Goal: Task Accomplishment & Management: Manage account settings

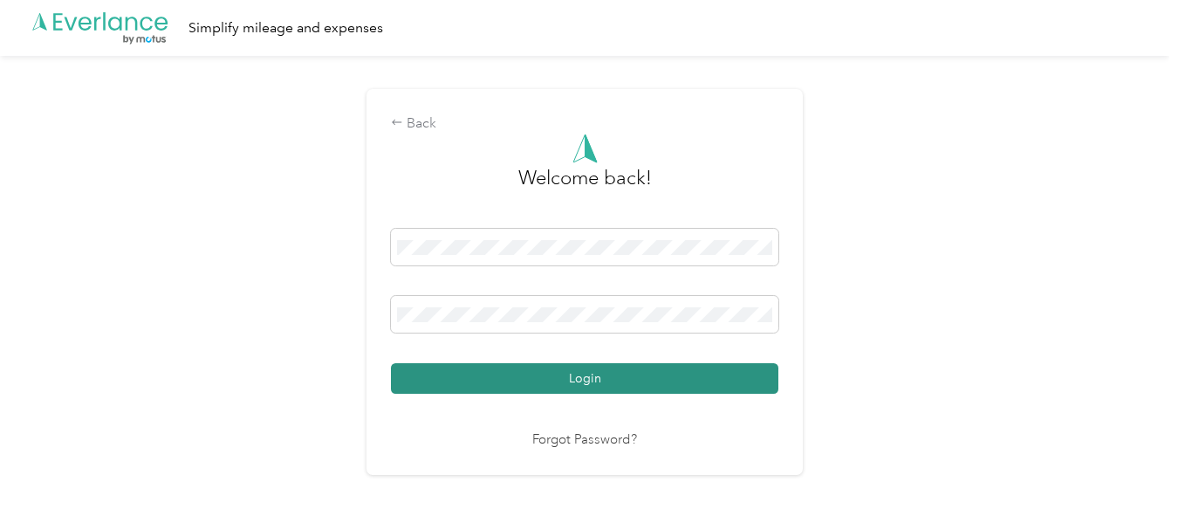
click at [510, 380] on button "Login" at bounding box center [584, 378] width 387 height 31
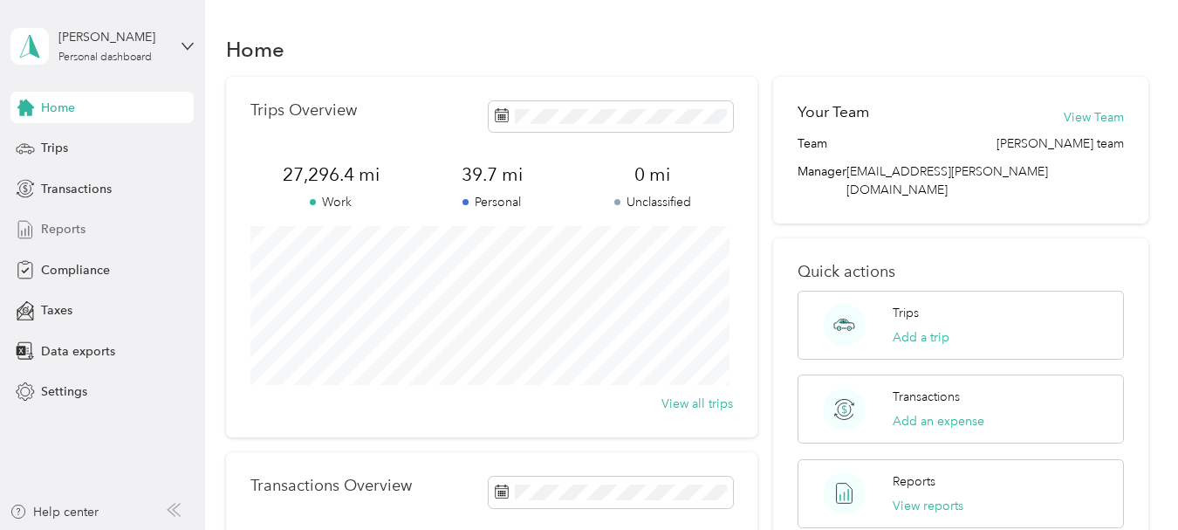
click at [70, 235] on span "Reports" at bounding box center [63, 229] width 45 height 18
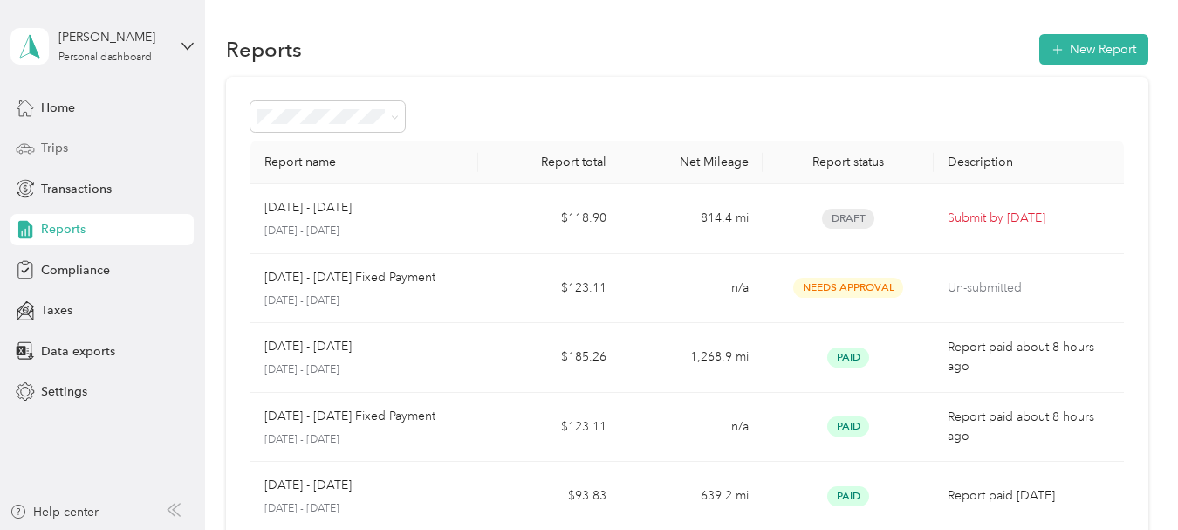
click at [56, 151] on span "Trips" at bounding box center [54, 148] width 27 height 18
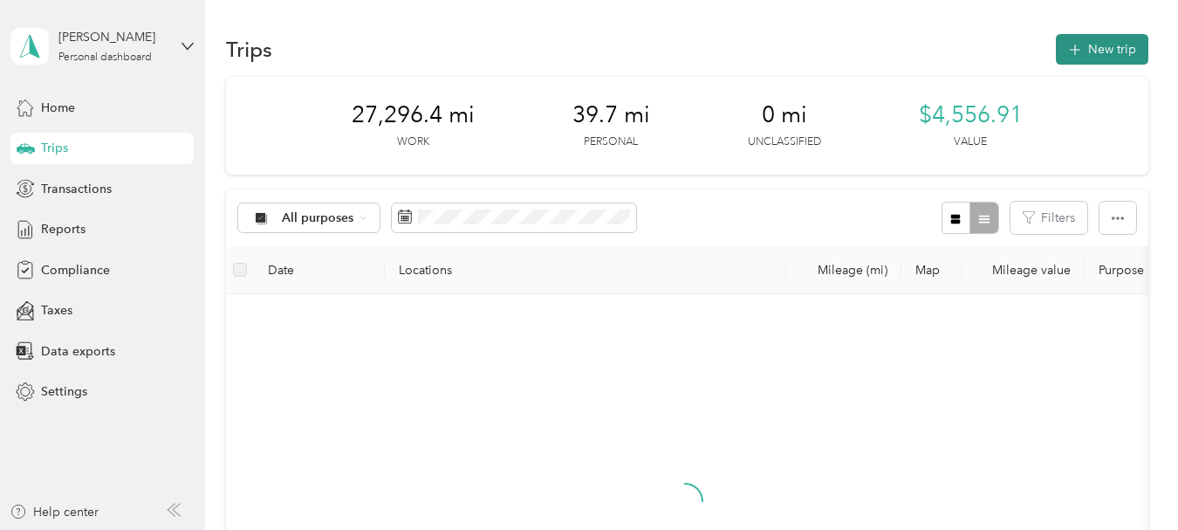
click at [1097, 53] on button "New trip" at bounding box center [1102, 49] width 92 height 31
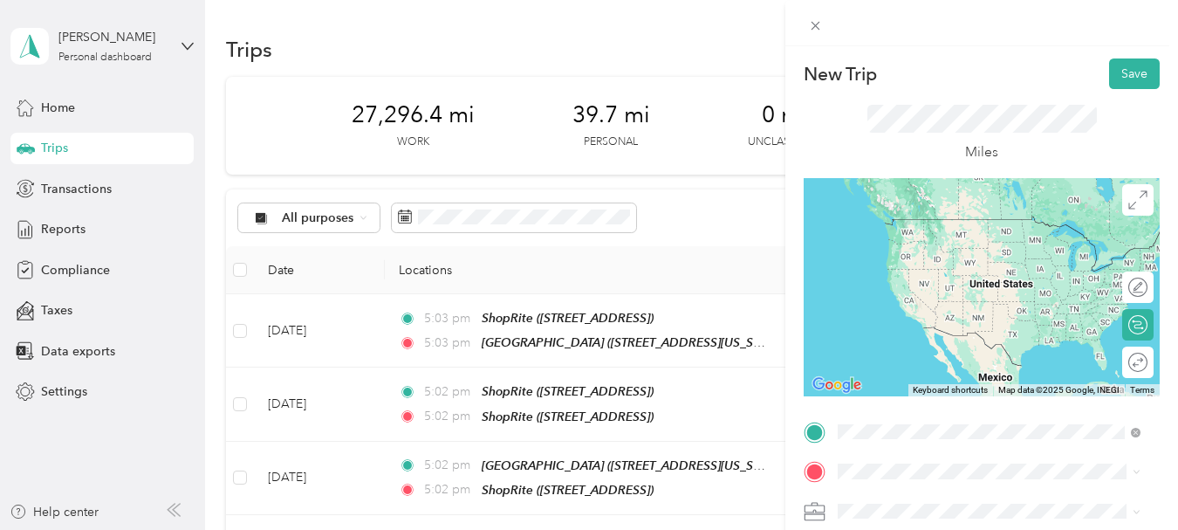
click at [915, 319] on div "[GEOGRAPHIC_DATA] [STREET_ADDRESS][US_STATE]" at bounding box center [989, 297] width 291 height 43
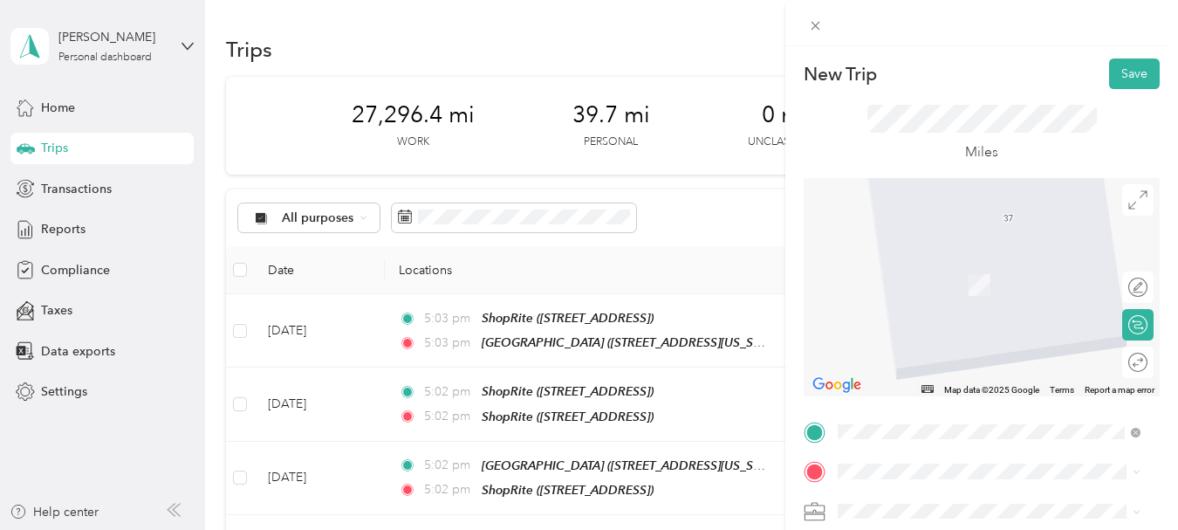
click at [908, 354] on span "[STREET_ADDRESS]" at bounding box center [926, 351] width 111 height 15
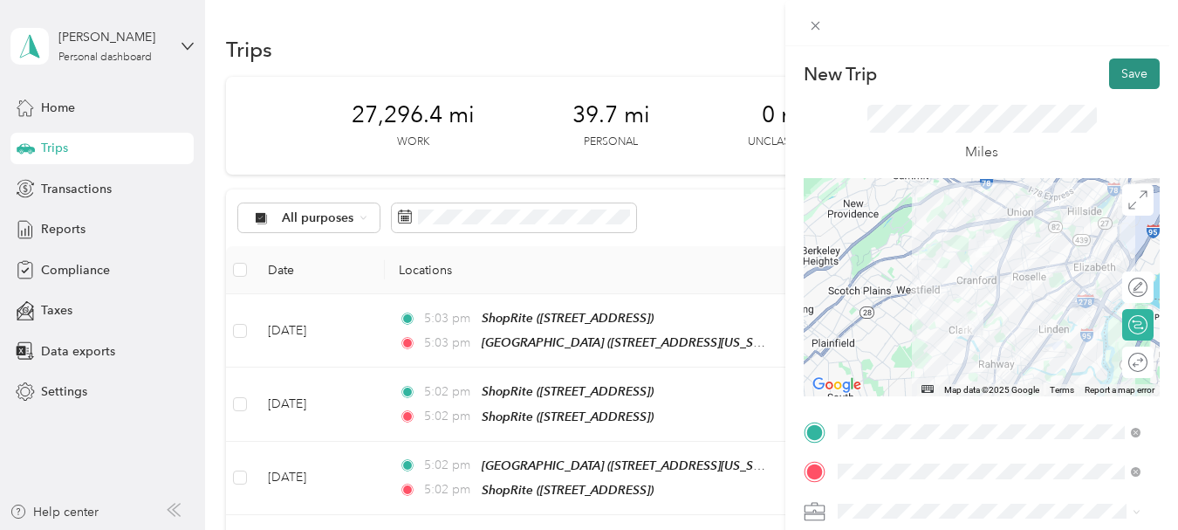
click at [1113, 79] on button "Save" at bounding box center [1134, 73] width 51 height 31
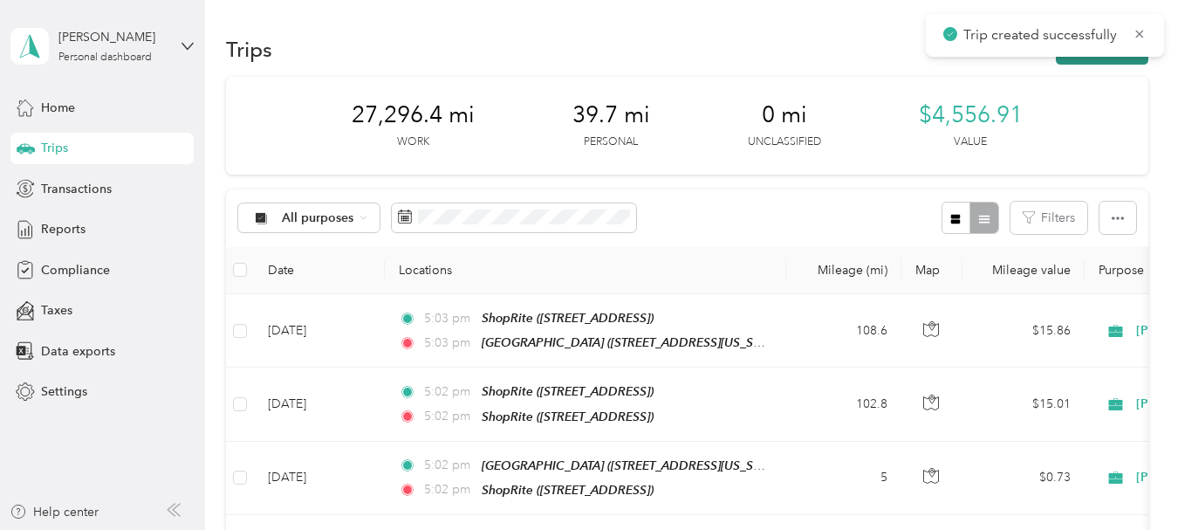
click at [1077, 62] on button "New trip" at bounding box center [1102, 49] width 92 height 31
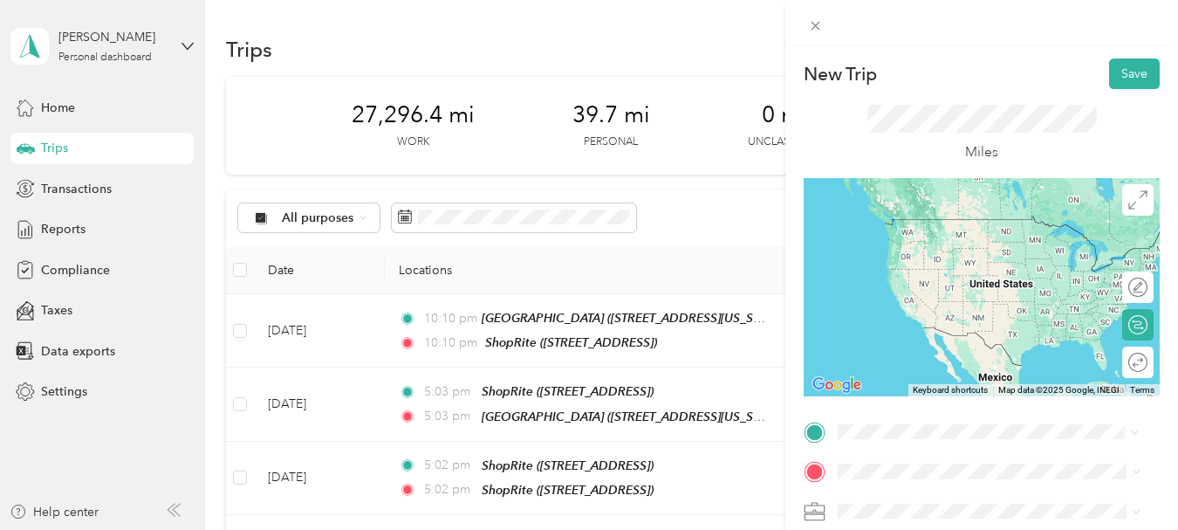
click at [921, 316] on span "[STREET_ADDRESS]" at bounding box center [926, 318] width 111 height 15
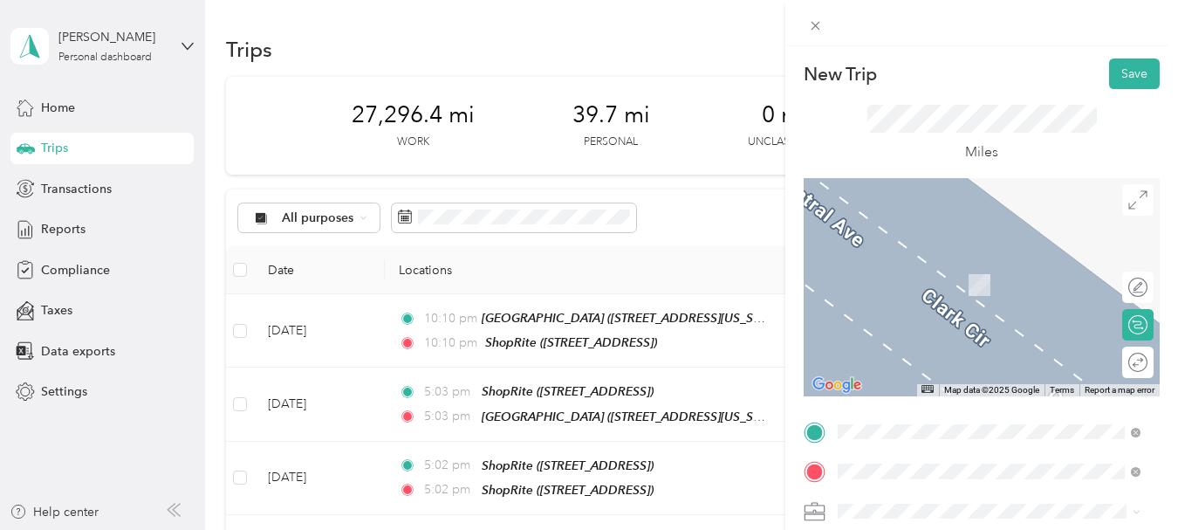
click at [968, 282] on div "TEAM ShopRite [STREET_ADDRESS]" at bounding box center [1003, 296] width 264 height 79
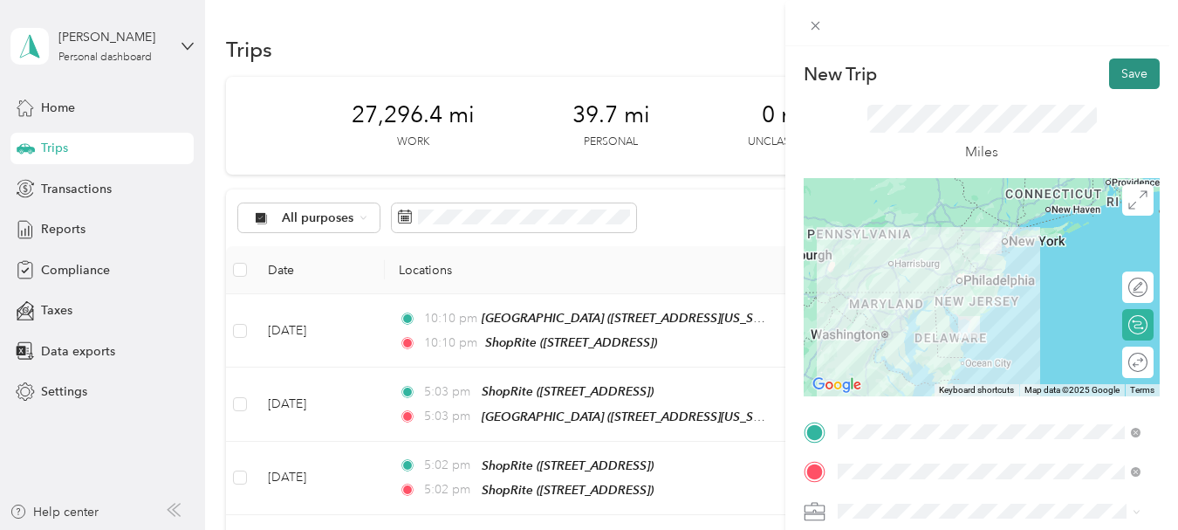
click at [1110, 72] on button "Save" at bounding box center [1134, 73] width 51 height 31
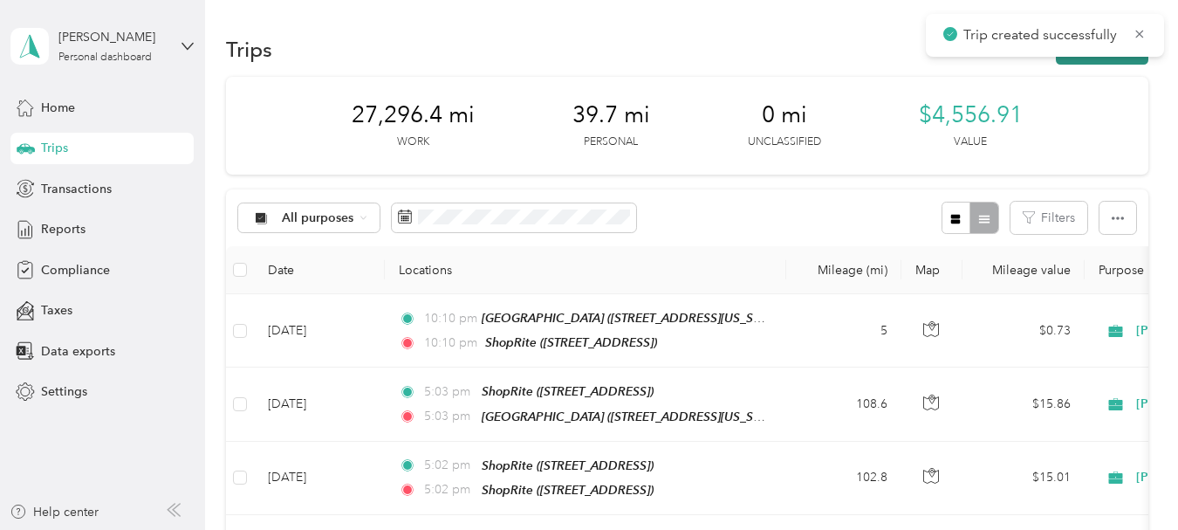
click at [1103, 63] on button "New trip" at bounding box center [1102, 49] width 92 height 31
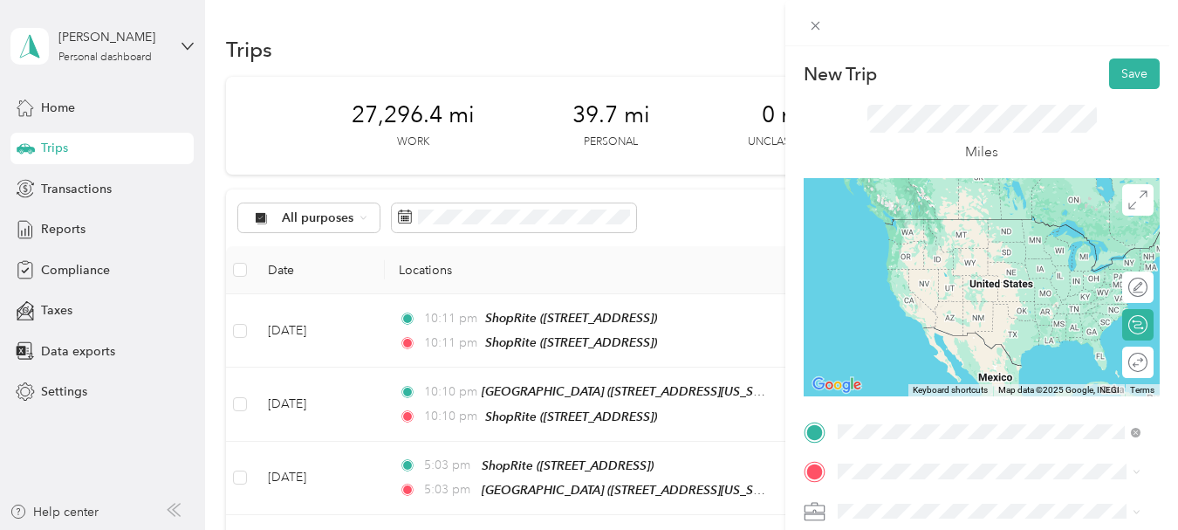
click at [963, 300] on span "1700 Route 47 S, 082421406, [GEOGRAPHIC_DATA], [GEOGRAPHIC_DATA], [GEOGRAPHIC_D…" at bounding box center [1002, 317] width 262 height 51
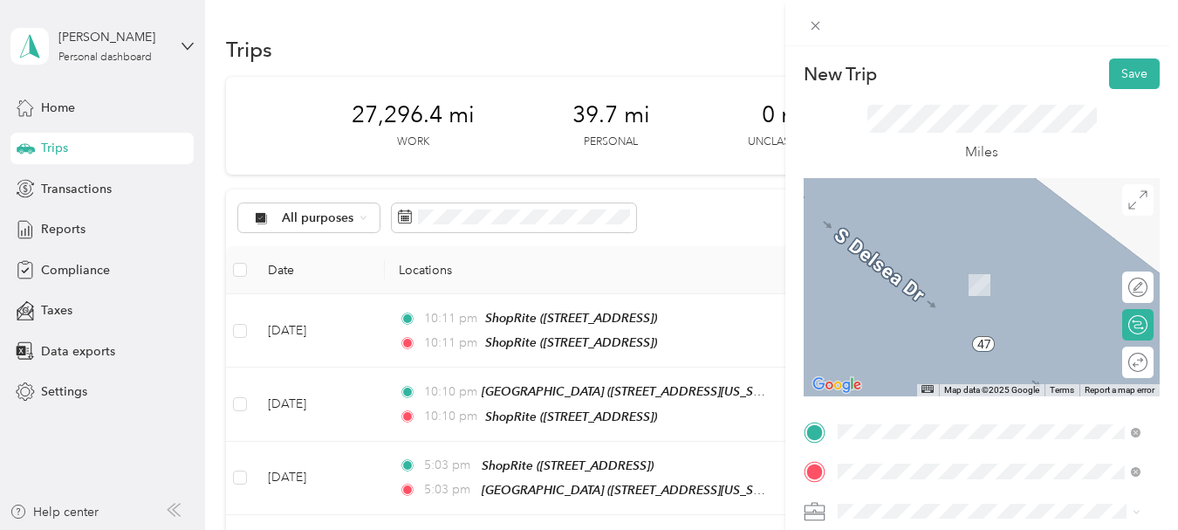
click at [940, 353] on span "[STREET_ADDRESS][US_STATE]" at bounding box center [958, 346] width 175 height 15
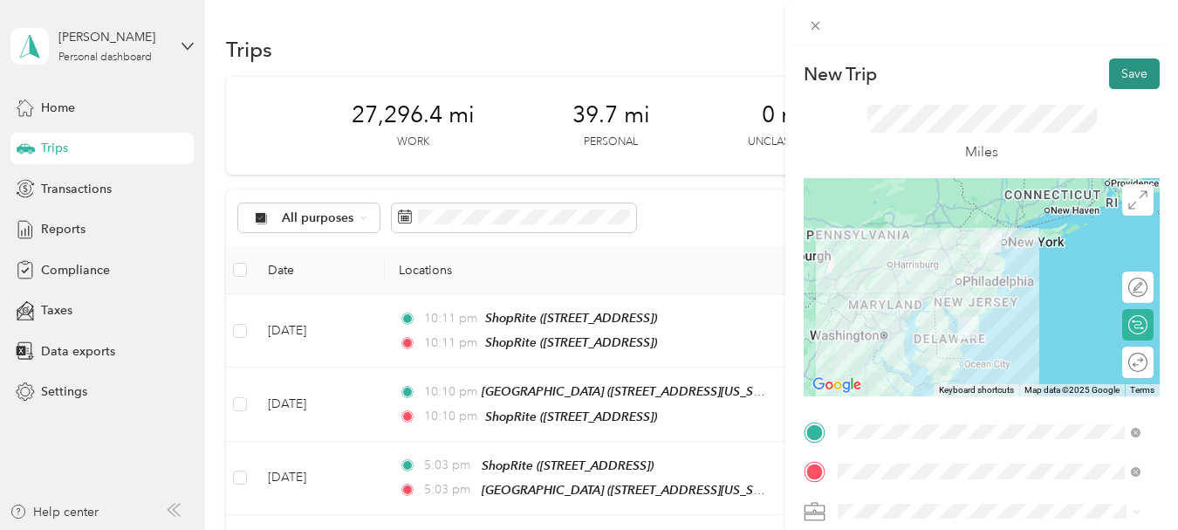
click at [1114, 79] on button "Save" at bounding box center [1134, 73] width 51 height 31
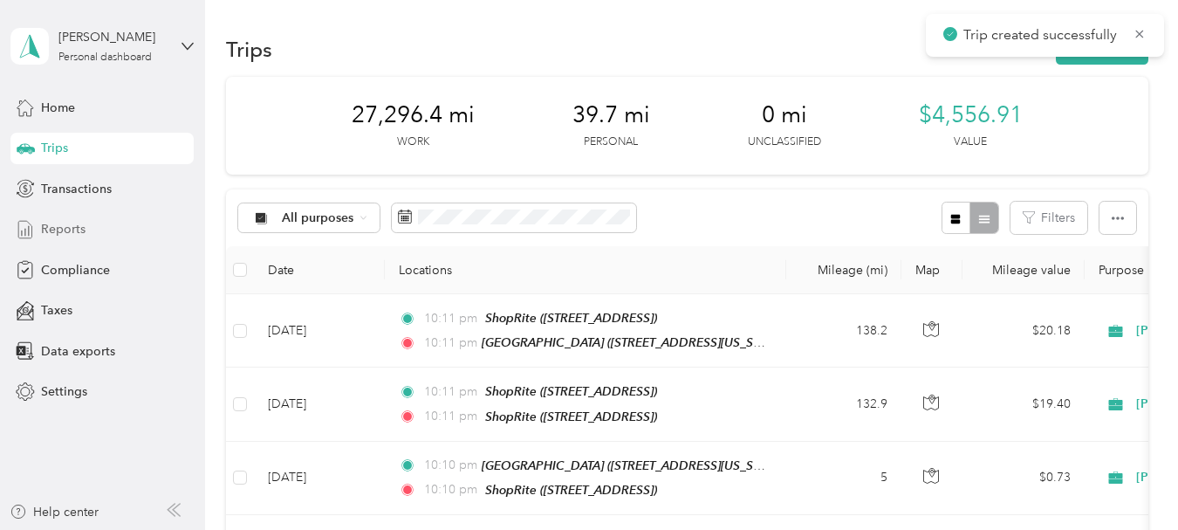
click at [79, 229] on span "Reports" at bounding box center [63, 229] width 45 height 18
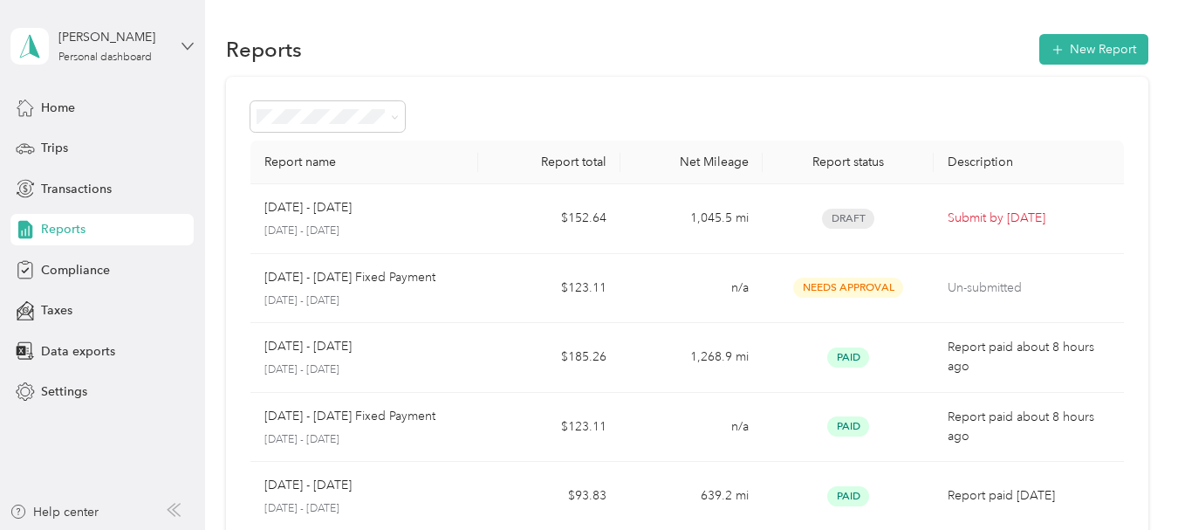
click at [183, 49] on icon at bounding box center [188, 46] width 12 height 12
click at [79, 140] on div "Log out" at bounding box center [59, 143] width 67 height 18
